Goal: Task Accomplishment & Management: Use online tool/utility

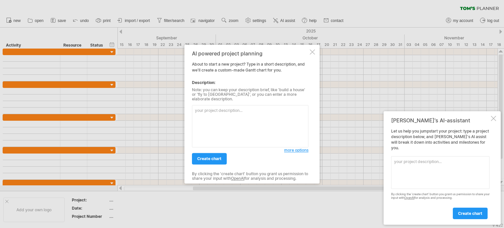
paste textarea "Lorem Ipsu Dolorsi Ametcons – Adipi Elits Doeiusmod Tempor (Incididun – Utlabor…"
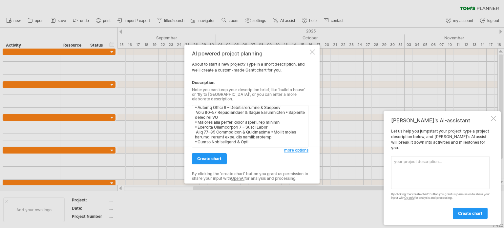
scroll to position [228, 0]
paste textarea "[MEDICAL_DATA] Detection and Classification with Integrated Report Parsing by E…"
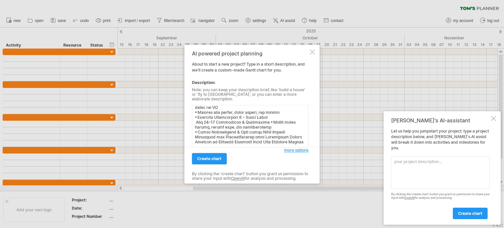
scroll to position [235, 0]
type textarea "Lorem Ipsu Dolorsi Ametcons – Adipi Elits Doeiusmod Tempor (Incididun – Utlabor…"
click at [216, 158] on span "create chart" at bounding box center [209, 158] width 24 height 5
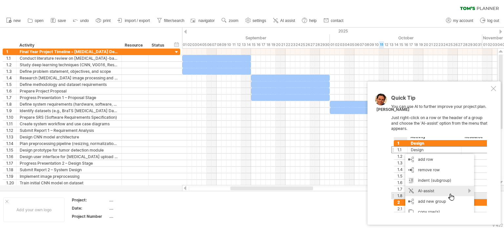
click at [451, 194] on div at bounding box center [439, 175] width 96 height 76
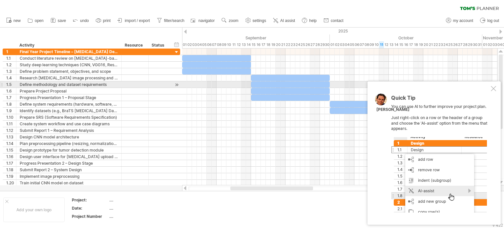
click at [493, 86] on div at bounding box center [493, 88] width 5 height 5
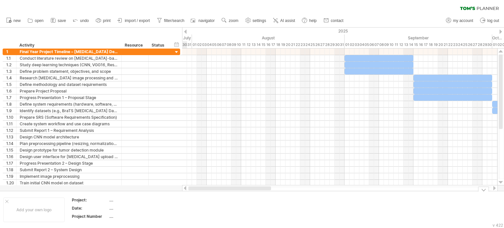
drag, startPoint x: 304, startPoint y: 189, endPoint x: 239, endPoint y: 190, distance: 65.4
click at [239, 190] on div at bounding box center [230, 189] width 83 height 4
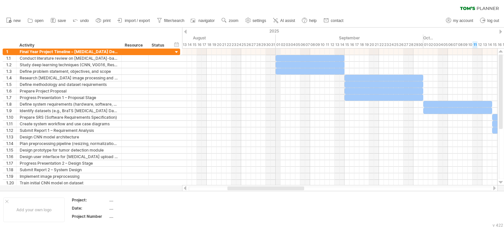
drag, startPoint x: 345, startPoint y: 37, endPoint x: 278, endPoint y: 43, distance: 67.2
click at [282, 43] on div "02" at bounding box center [283, 44] width 5 height 7
click at [116, 199] on div "...." at bounding box center [136, 200] width 55 height 6
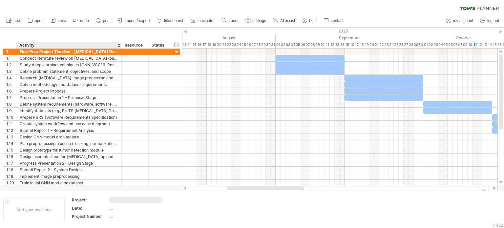
click at [116, 199] on input "text" at bounding box center [135, 200] width 53 height 6
click at [33, 209] on div "Add your own logo" at bounding box center [33, 210] width 61 height 25
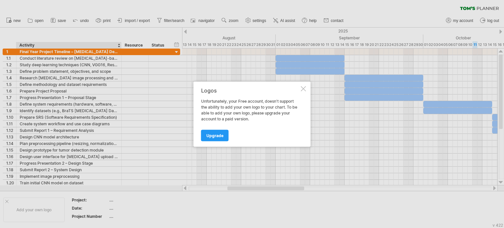
click at [302, 88] on div at bounding box center [303, 88] width 5 height 5
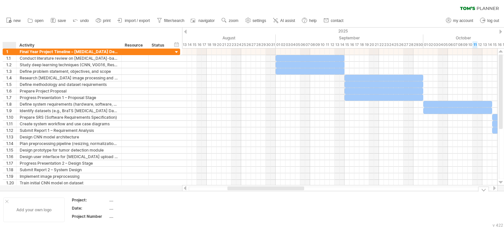
click at [7, 201] on div at bounding box center [6, 201] width 3 height 3
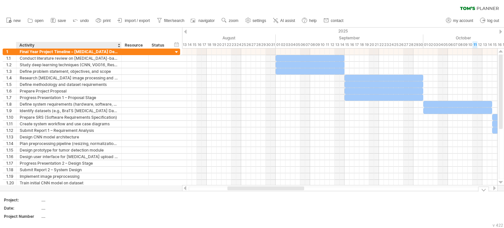
click at [73, 204] on td "...." at bounding box center [69, 201] width 56 height 8
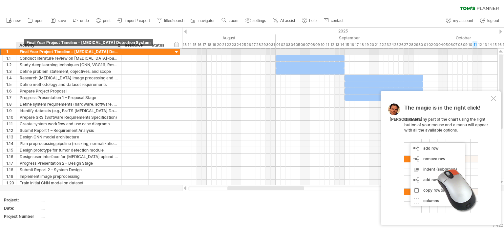
click at [20, 50] on div "Final Year Project Timeline – [MEDICAL_DATA] Detection System" at bounding box center [69, 52] width 99 height 6
click at [0, 0] on input "**********" at bounding box center [0, 0] width 0 height 0
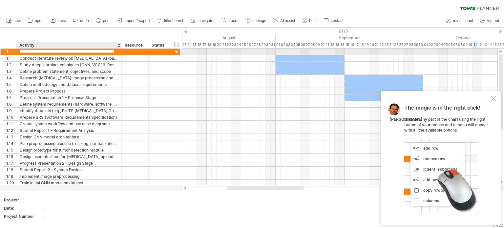
scroll to position [0, 0]
click at [20, 50] on input "**********" at bounding box center [69, 52] width 99 height 6
drag, startPoint x: 20, startPoint y: 50, endPoint x: 116, endPoint y: 49, distance: 95.9
click at [116, 49] on input "**********" at bounding box center [69, 52] width 99 height 6
click at [138, 50] on div at bounding box center [135, 52] width 20 height 6
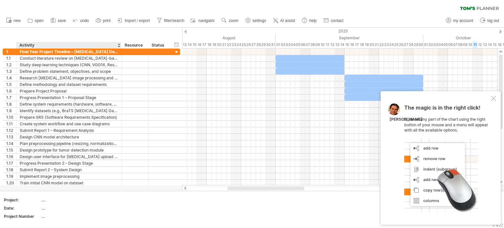
click at [52, 200] on div "...." at bounding box center [68, 200] width 55 height 6
type input "**********"
click at [53, 199] on input "**********" at bounding box center [67, 200] width 53 height 6
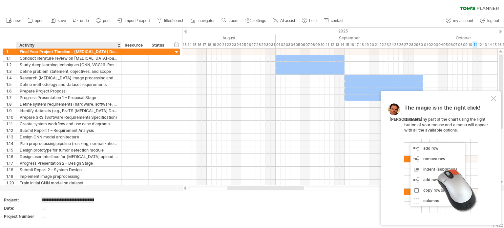
drag, startPoint x: 53, startPoint y: 199, endPoint x: 33, endPoint y: 199, distance: 20.0
click at [33, 199] on tr "**********" at bounding box center [50, 202] width 93 height 8
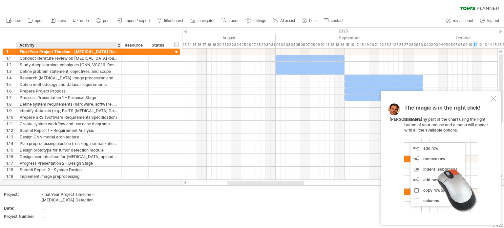
click at [66, 211] on td "...." at bounding box center [69, 210] width 56 height 8
type input "*"
type input "**********"
click at [56, 216] on div "...." at bounding box center [68, 217] width 55 height 6
type input "*"
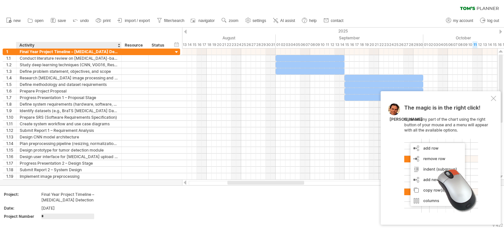
type input "**"
click at [162, 203] on td at bounding box center [179, 207] width 52 height 31
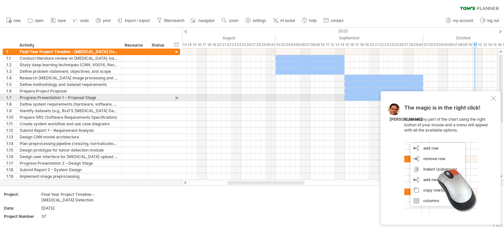
click at [493, 96] on div at bounding box center [493, 98] width 5 height 5
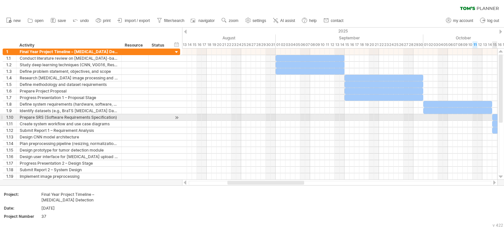
drag, startPoint x: 504, startPoint y: 105, endPoint x: 504, endPoint y: 118, distance: 13.1
click at [504, 118] on div at bounding box center [501, 114] width 5 height 119
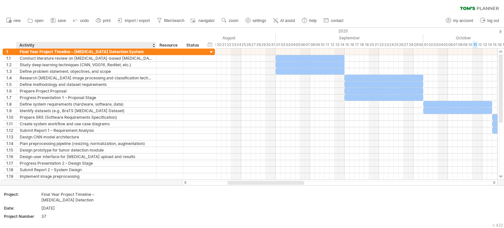
drag, startPoint x: 121, startPoint y: 46, endPoint x: 155, endPoint y: 47, distance: 34.8
click at [155, 47] on div at bounding box center [156, 45] width 2 height 7
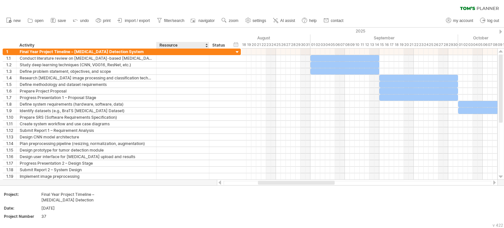
drag, startPoint x: 182, startPoint y: 45, endPoint x: 209, endPoint y: 45, distance: 26.6
click at [209, 45] on div at bounding box center [209, 45] width 2 height 7
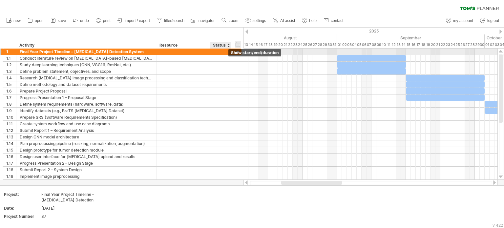
click at [229, 53] on span "hide start/end/duration show start/end/duration" at bounding box center [255, 52] width 53 height 7
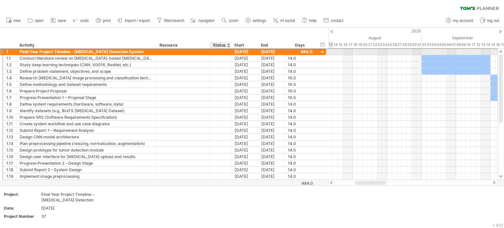
click at [218, 51] on div at bounding box center [220, 52] width 14 height 6
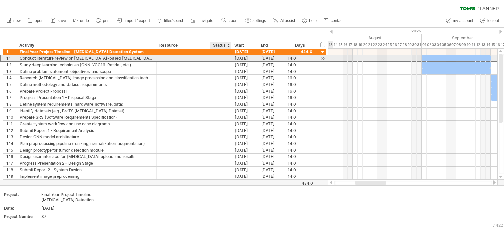
click at [218, 60] on div at bounding box center [220, 58] width 14 height 6
click at [218, 60] on input "text" at bounding box center [220, 58] width 14 height 6
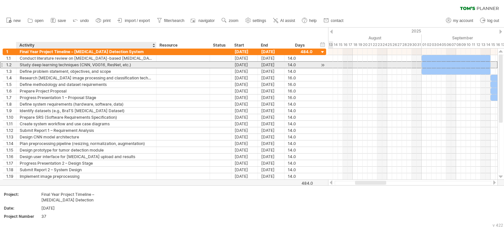
click at [107, 63] on div "Study deep learning techniques (CNN, VGG16, ResNet, etc.)" at bounding box center [86, 65] width 133 height 6
click at [107, 63] on input "**********" at bounding box center [86, 65] width 133 height 6
type input "**********"
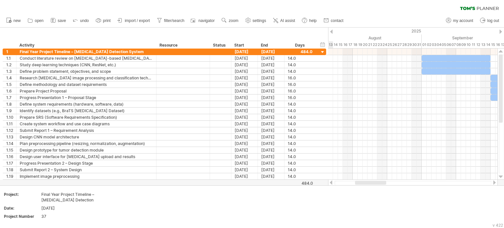
click at [118, 6] on div "clear filter reapply filter" at bounding box center [252, 7] width 504 height 14
click at [106, 21] on span "print" at bounding box center [107, 20] width 8 height 5
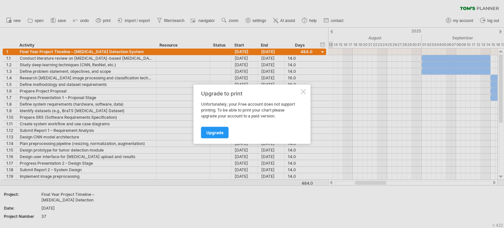
click at [303, 91] on div at bounding box center [303, 91] width 5 height 5
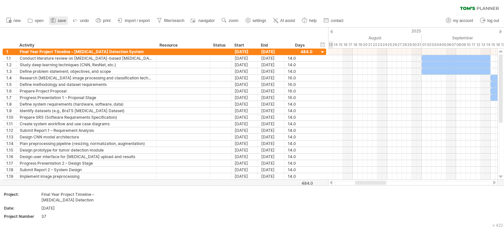
click at [58, 22] on span "save" at bounding box center [62, 20] width 8 height 5
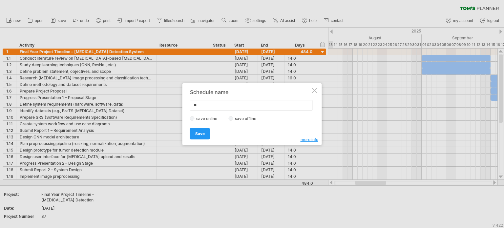
type input "*"
click at [470, 6] on div at bounding box center [252, 114] width 504 height 228
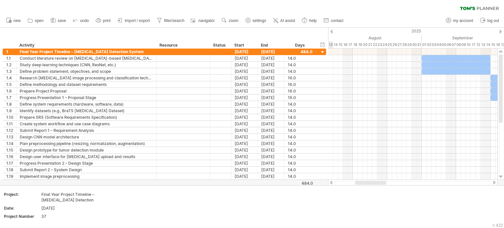
click at [470, 7] on icon at bounding box center [479, 9] width 39 height 4
click at [111, 23] on link "print" at bounding box center [103, 20] width 18 height 9
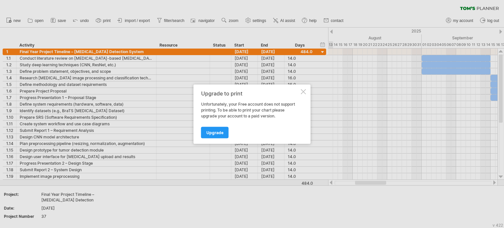
click at [304, 94] on div at bounding box center [303, 91] width 5 height 5
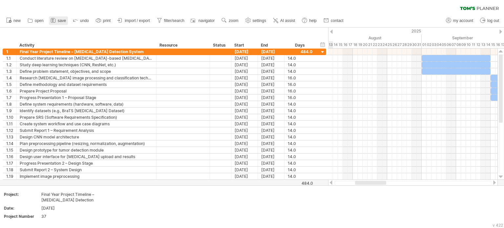
click at [58, 21] on span "save" at bounding box center [62, 20] width 8 height 5
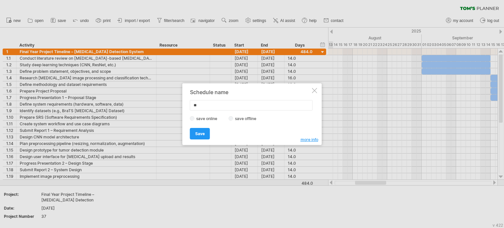
type input "*"
type input "**********"
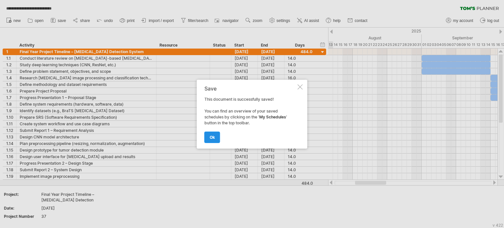
click at [219, 135] on link "ok" at bounding box center [213, 137] width 16 height 11
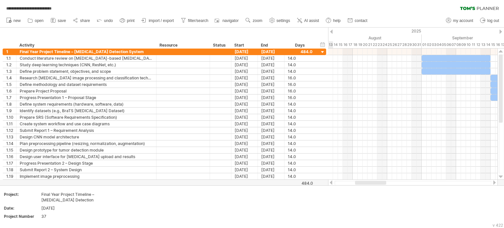
click at [477, 8] on icon at bounding box center [479, 9] width 39 height 4
